Goal: Task Accomplishment & Management: Manage account settings

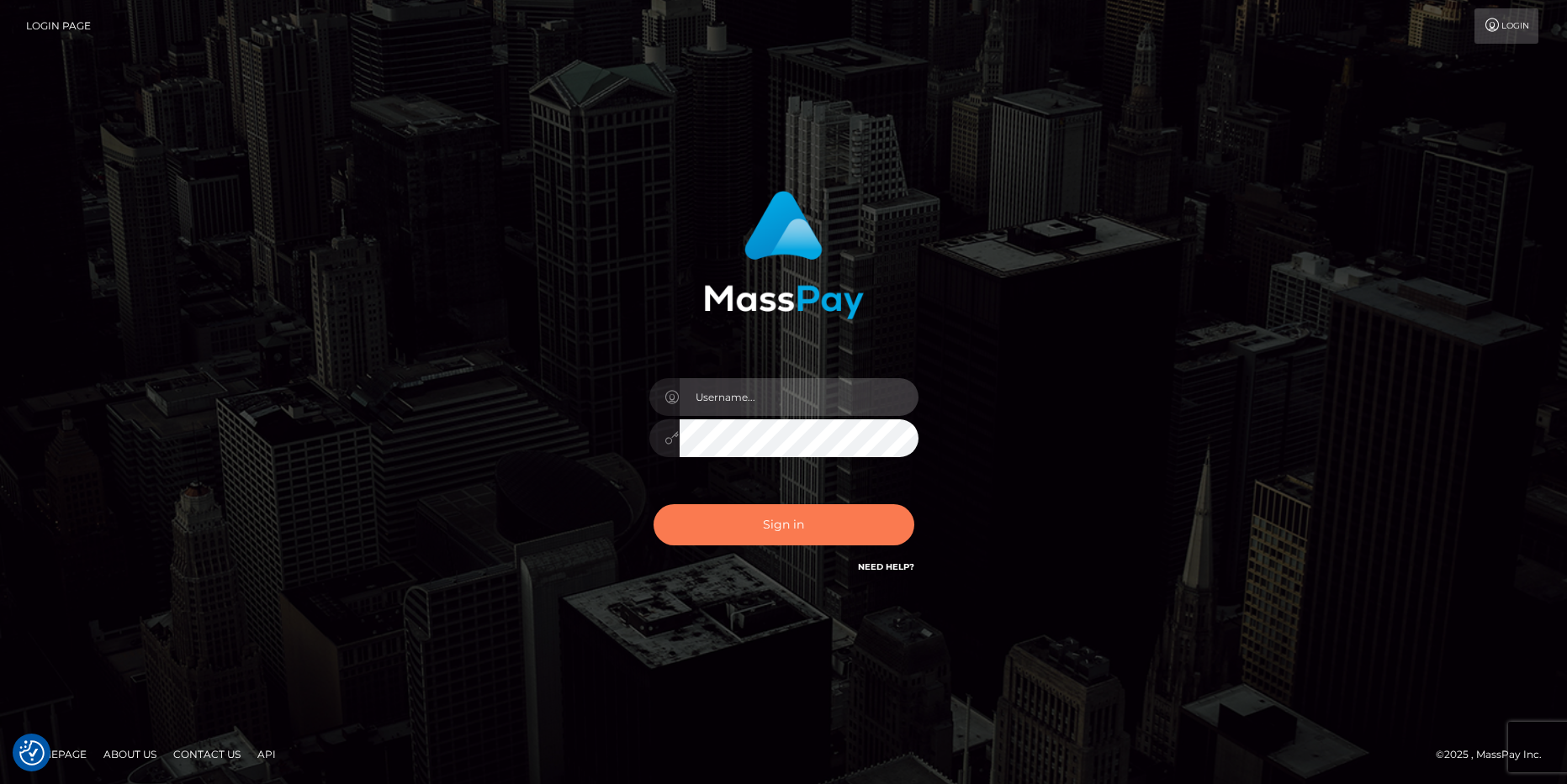
type input "aluapatrik"
click at [774, 525] on button "Sign in" at bounding box center [784, 525] width 260 height 41
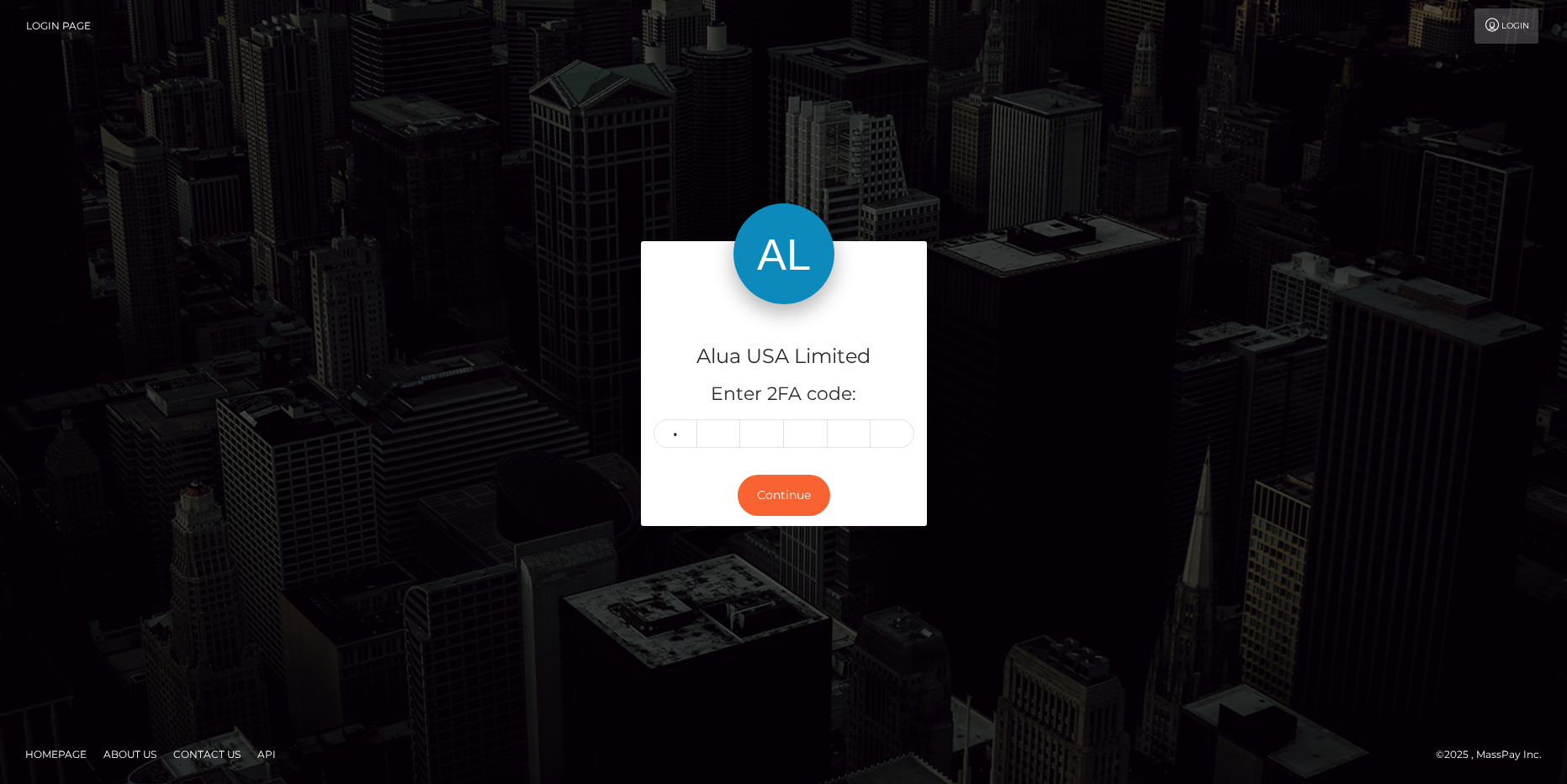
type input "8"
type input "0"
type input "9"
type input "4"
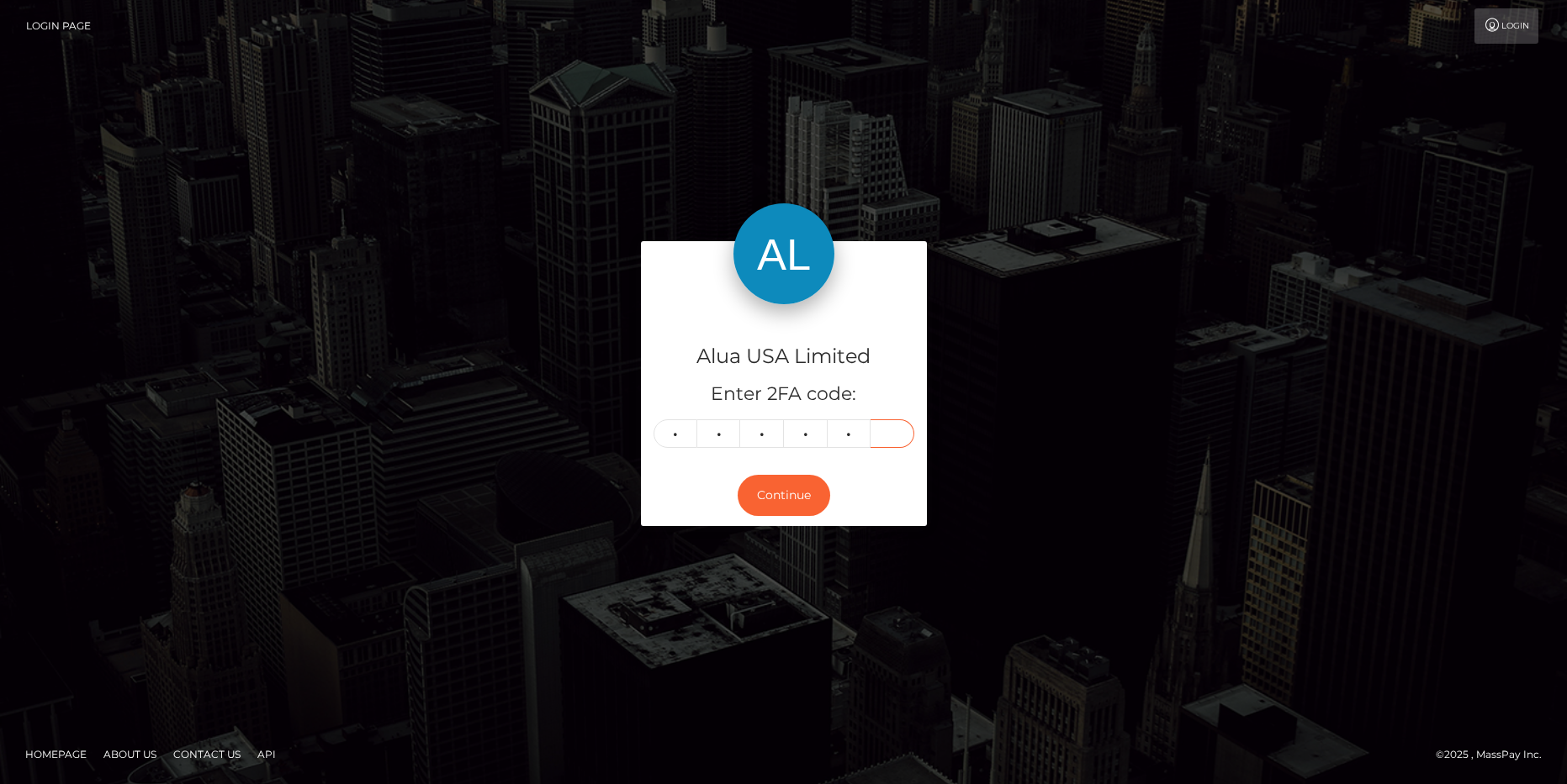
type input "4"
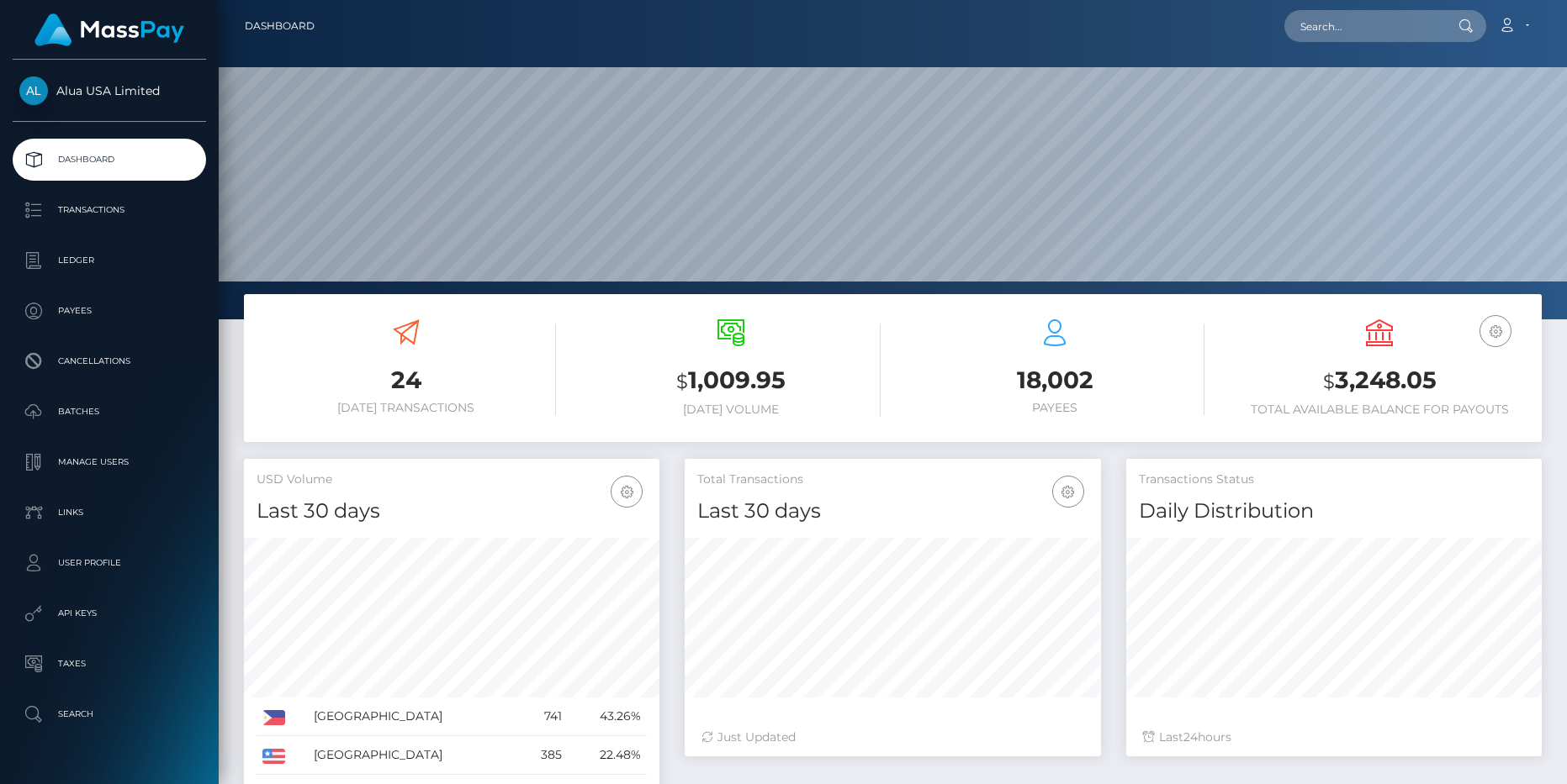
scroll to position [297, 415]
